Goal: Transaction & Acquisition: Book appointment/travel/reservation

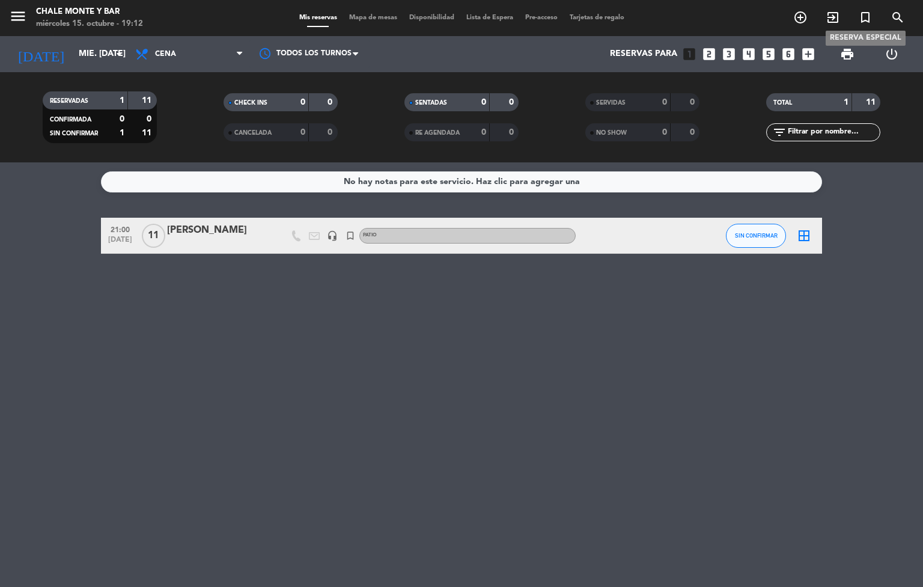
click at [866, 14] on icon "turned_in_not" at bounding box center [866, 17] width 14 height 14
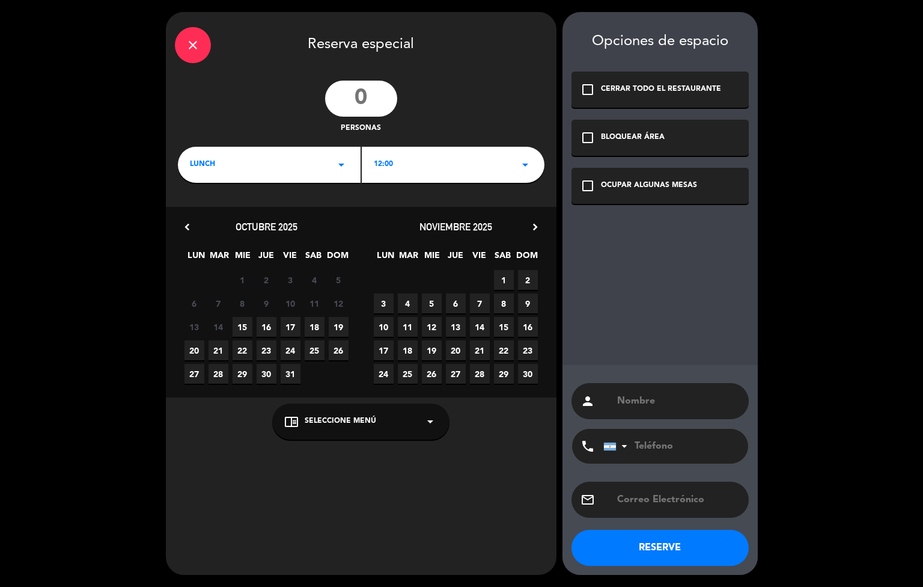
click at [363, 103] on input "number" at bounding box center [361, 99] width 72 height 36
type input "4"
click at [200, 166] on span "LUNCH" at bounding box center [202, 165] width 25 height 12
click at [199, 200] on div "Almuerzo" at bounding box center [269, 198] width 177 height 12
click at [332, 332] on span "19" at bounding box center [339, 327] width 20 height 20
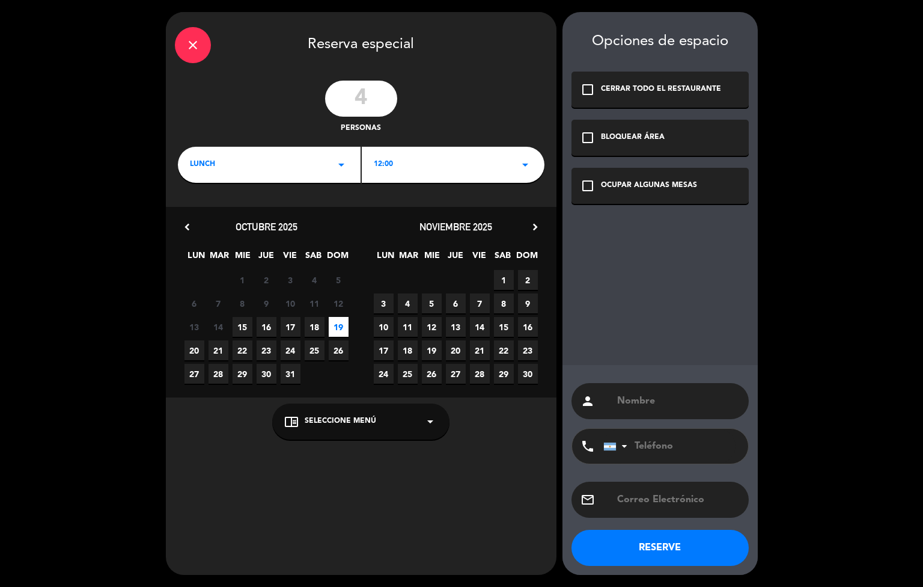
click at [305, 419] on span "Seleccione Menú" at bounding box center [341, 421] width 72 height 12
click at [289, 394] on div "PATIO" at bounding box center [360, 392] width 153 height 12
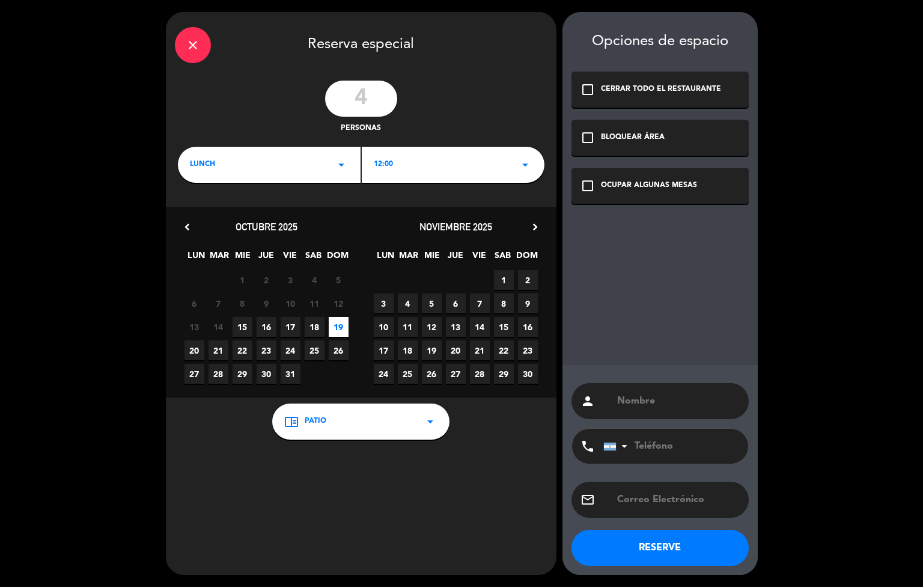
click at [589, 183] on icon "check_box_outline_blank" at bounding box center [588, 186] width 14 height 14
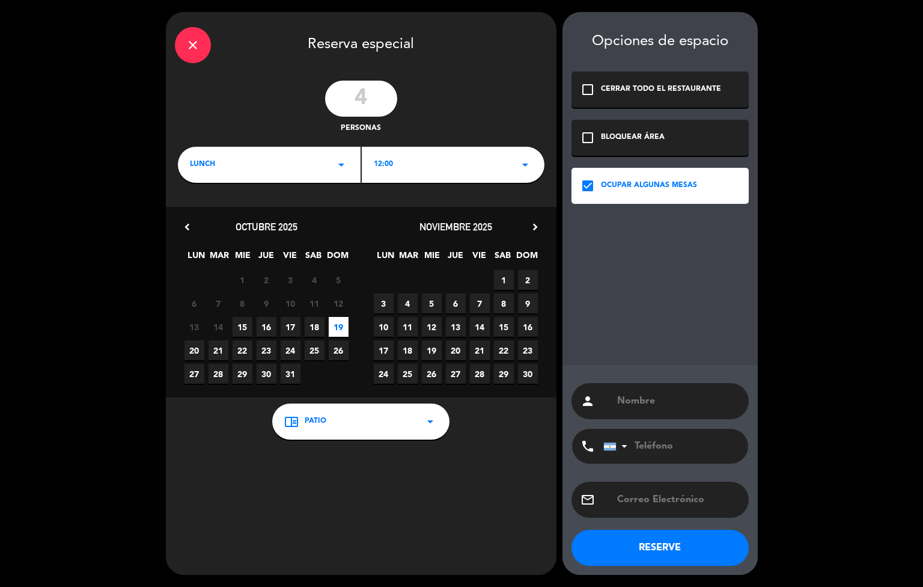
click at [633, 405] on input "text" at bounding box center [678, 401] width 124 height 17
click at [642, 401] on input "text" at bounding box center [678, 401] width 124 height 17
paste input "[PERSON_NAME] [PERSON_NAME]"
type input "[PERSON_NAME] [PERSON_NAME]"
click at [211, 165] on span "lunch" at bounding box center [202, 165] width 25 height 12
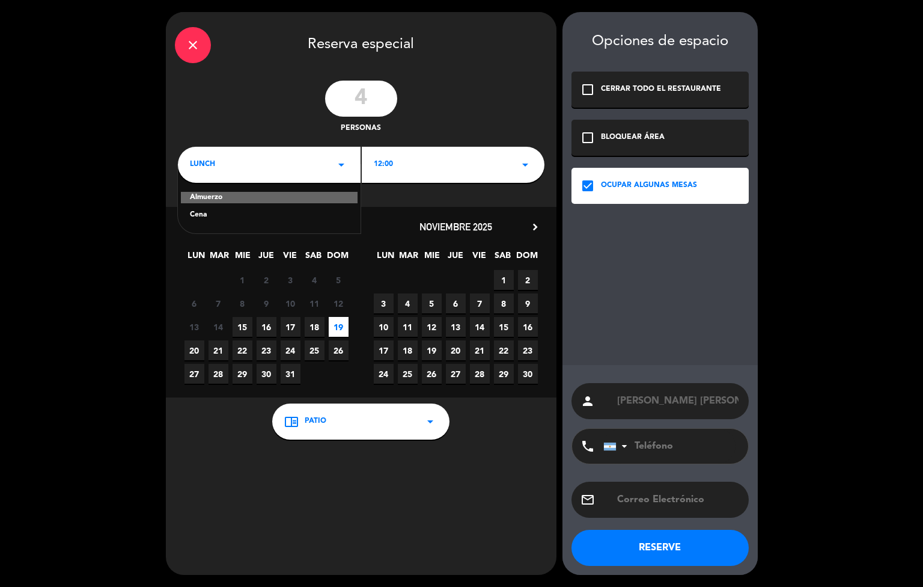
click at [207, 193] on div "Almuerzo" at bounding box center [269, 198] width 177 height 12
click at [652, 542] on button "RESERVE" at bounding box center [660, 548] width 177 height 36
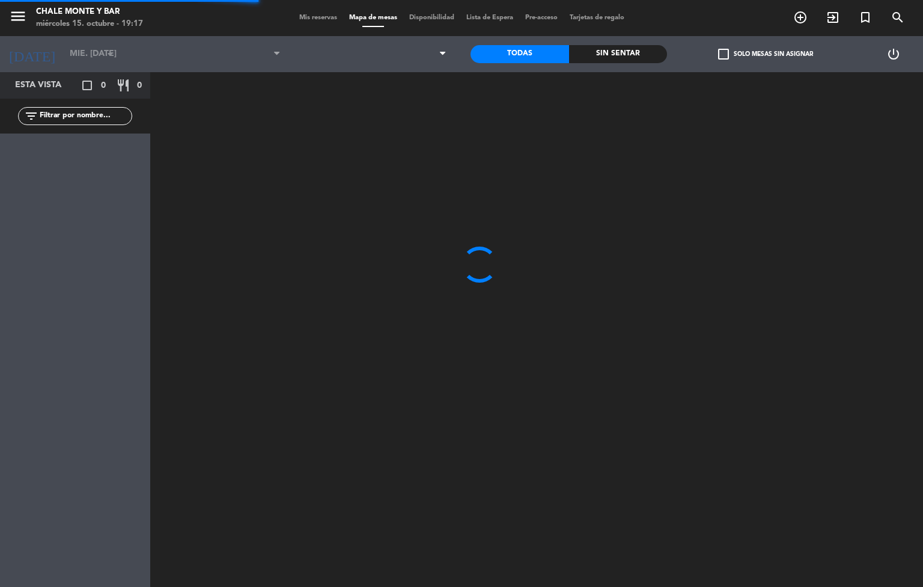
type input "dom. [DATE]"
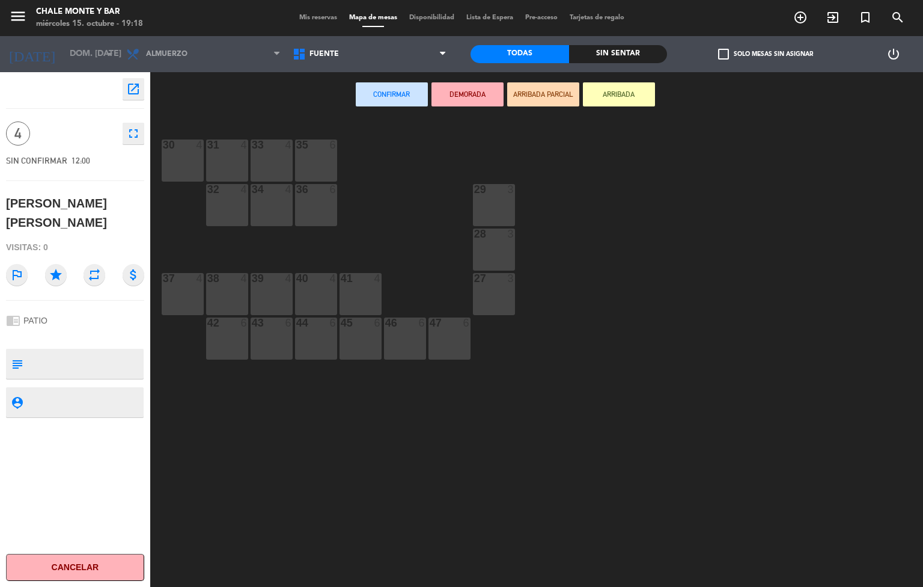
click at [179, 170] on div "30 4" at bounding box center [183, 160] width 42 height 42
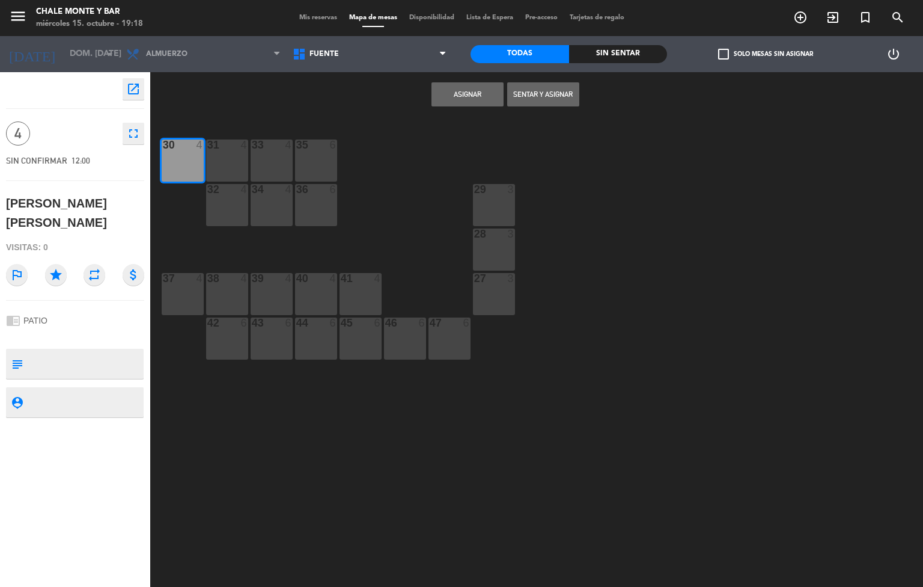
click at [462, 93] on button "Asignar" at bounding box center [468, 94] width 72 height 24
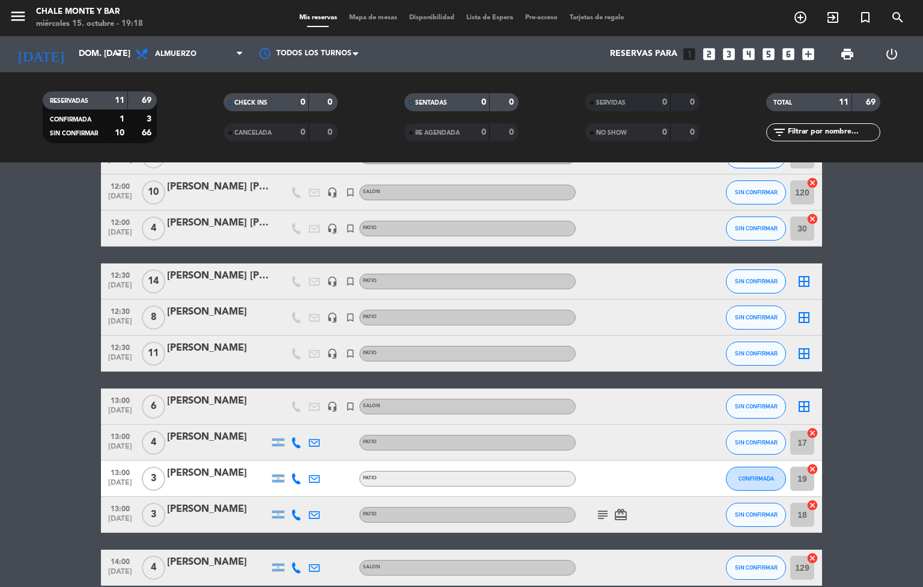
scroll to position [47, 0]
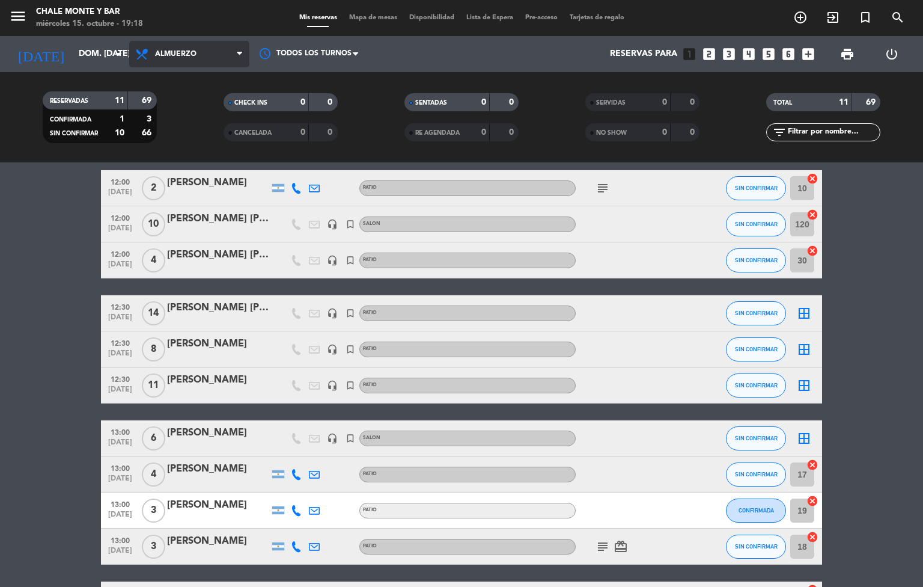
click at [183, 55] on span "Almuerzo" at bounding box center [175, 54] width 41 height 8
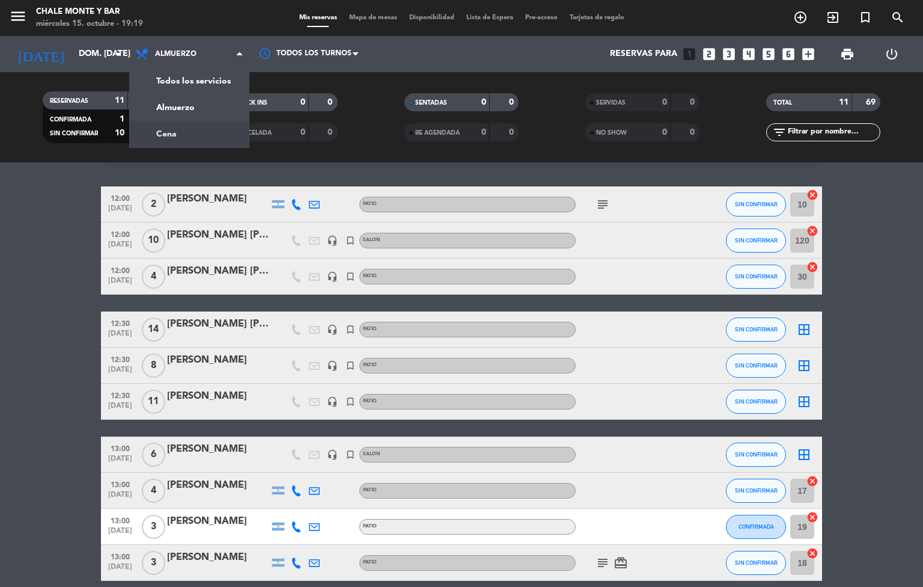
scroll to position [0, 0]
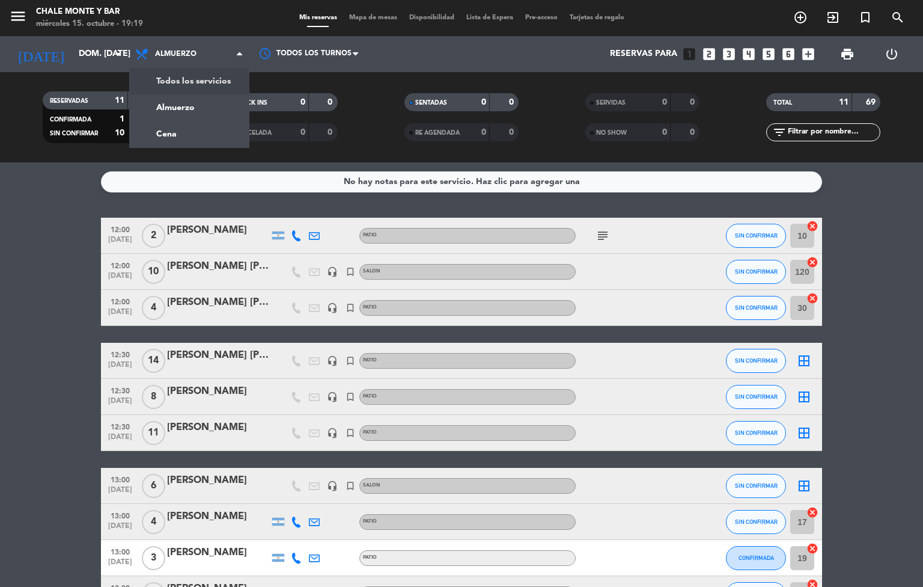
click at [41, 230] on bookings-row "12:00 [DATE] 2 [PERSON_NAME] PATIO subject SIN CONFIRMAR 10 cancel 12:00 [DATE]…" at bounding box center [461, 441] width 923 height 447
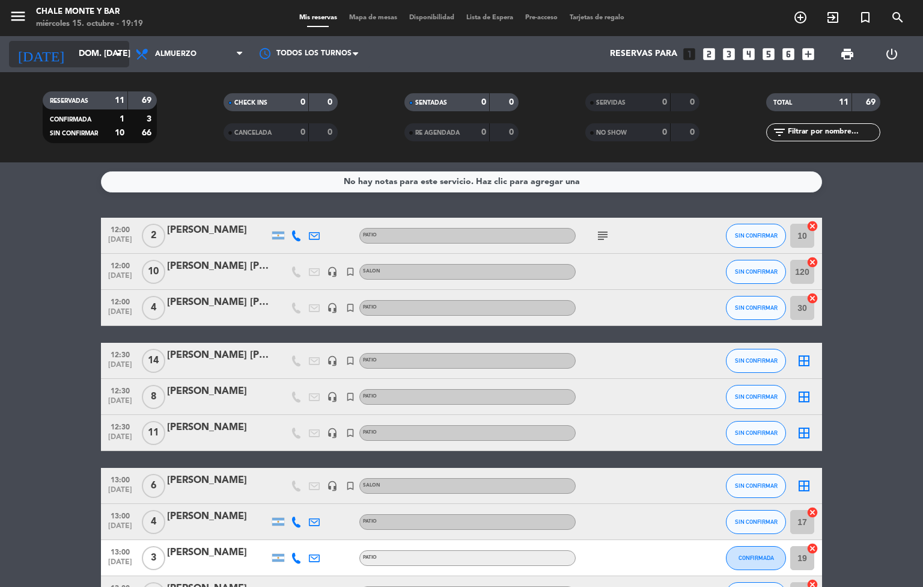
click at [73, 58] on input "dom. [DATE]" at bounding box center [130, 54] width 114 height 22
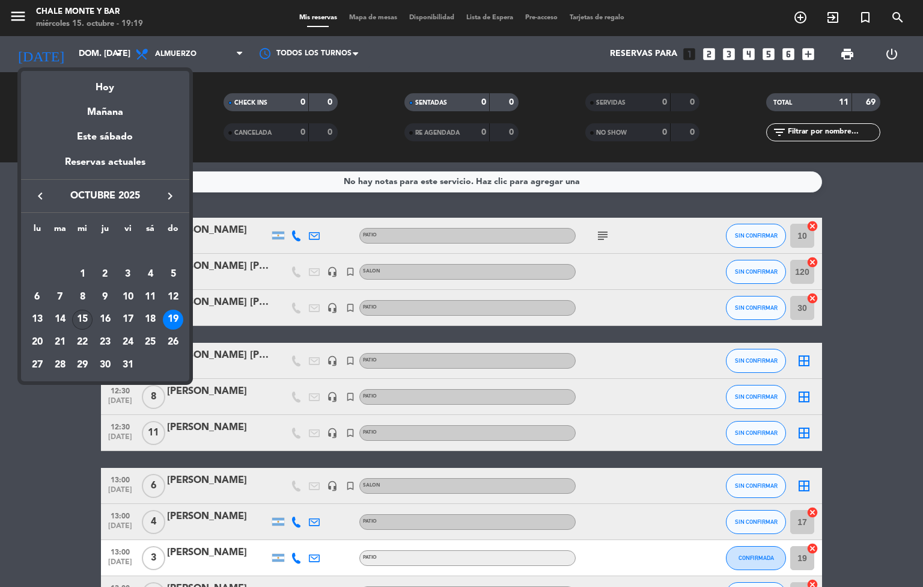
click at [85, 314] on div "15" at bounding box center [82, 320] width 20 height 20
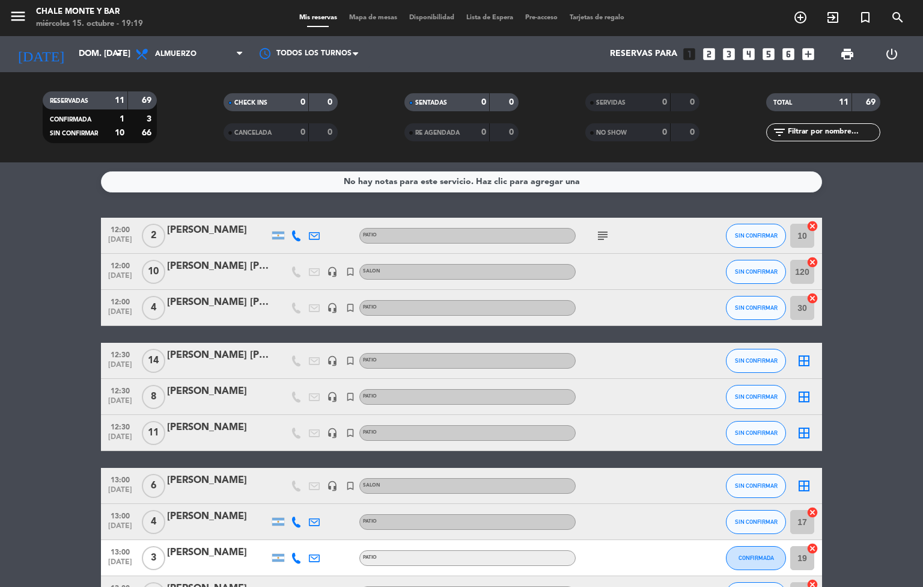
type input "mié. [DATE]"
click at [179, 58] on span "Almuerzo" at bounding box center [189, 54] width 120 height 26
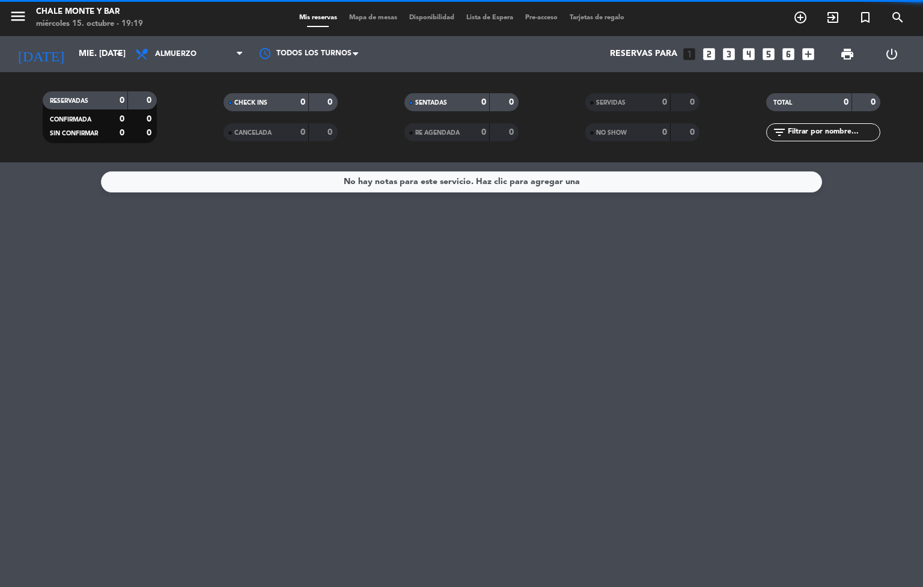
click at [170, 130] on filter-checkbox "RESERVADAS 0 0 CONFIRMADA 0 0 SIN CONFIRMAR 0 0" at bounding box center [99, 117] width 181 height 52
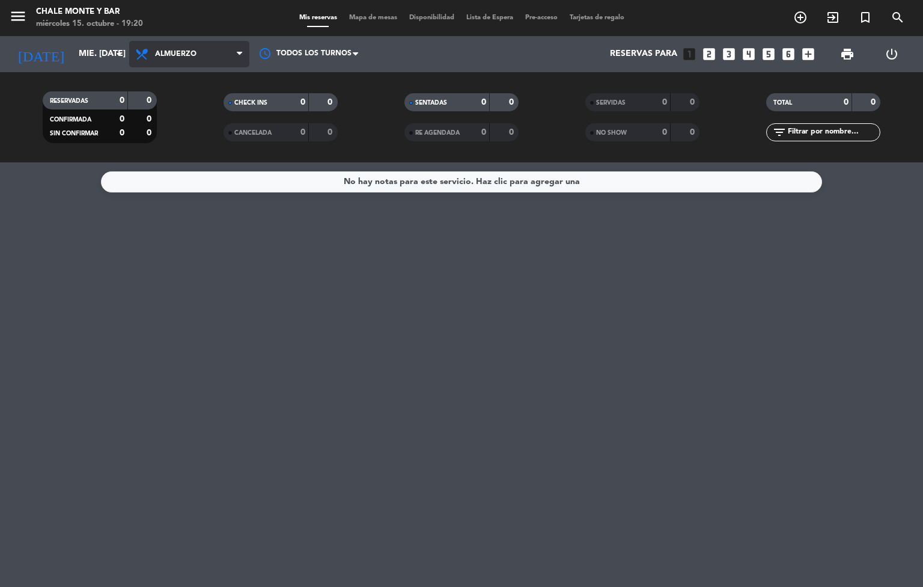
click at [172, 56] on span "Almuerzo" at bounding box center [175, 54] width 41 height 8
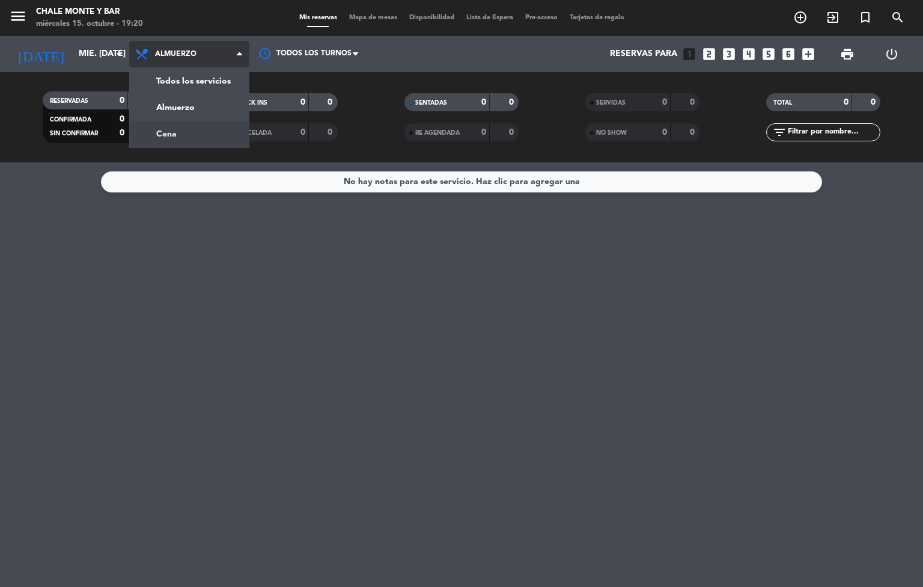
click at [186, 133] on div "menu Chale Monte y Bar miércoles 15. octubre - 19:20 Mis reservas Mapa de mesas…" at bounding box center [461, 81] width 923 height 162
